Goal: Task Accomplishment & Management: Manage account settings

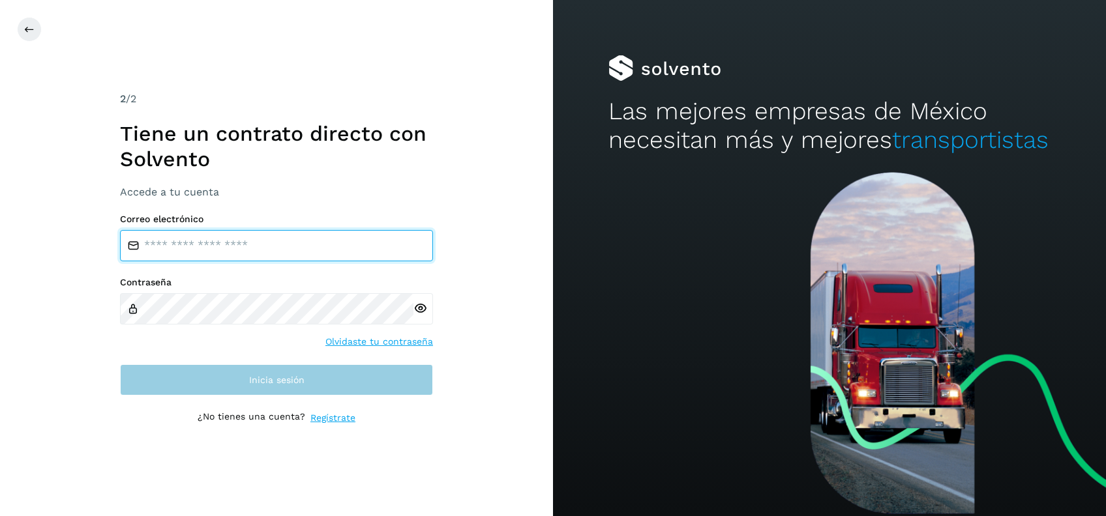
type input "**********"
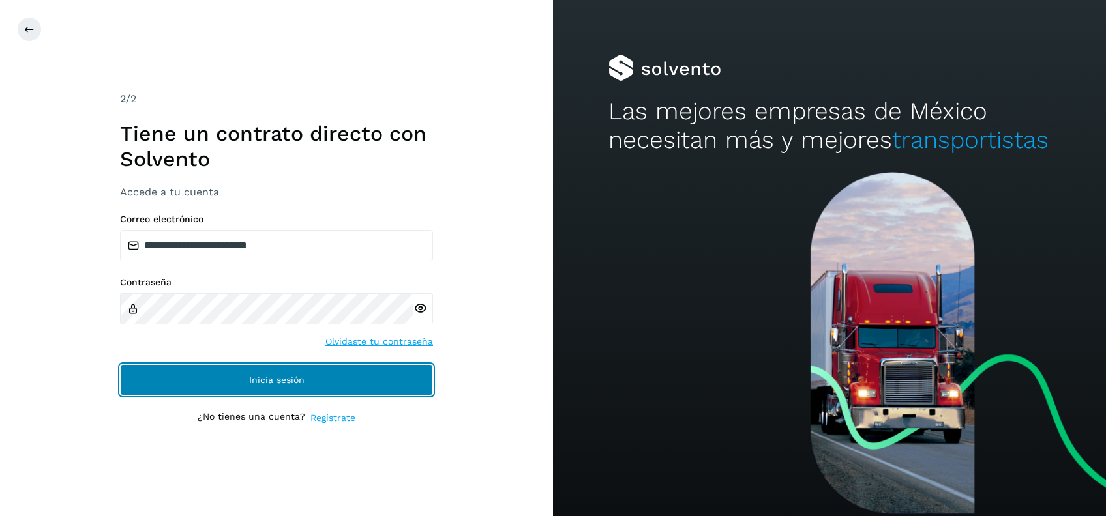
click at [257, 377] on span "Inicia sesión" at bounding box center [276, 380] width 55 height 9
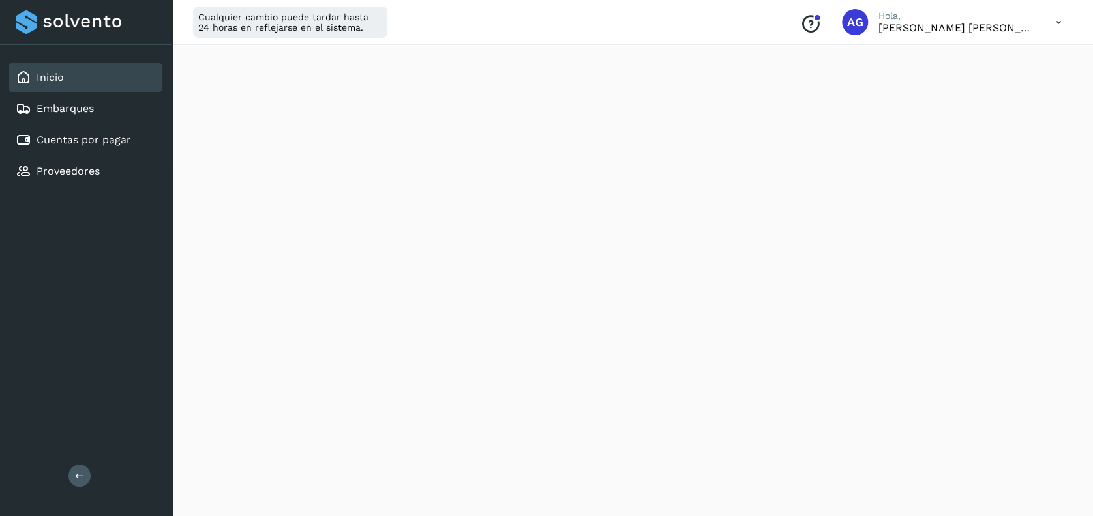
scroll to position [293, 0]
